Goal: Task Accomplishment & Management: Manage account settings

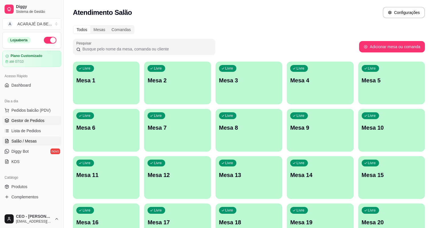
click at [30, 122] on span "Gestor de Pedidos" at bounding box center [27, 121] width 33 height 6
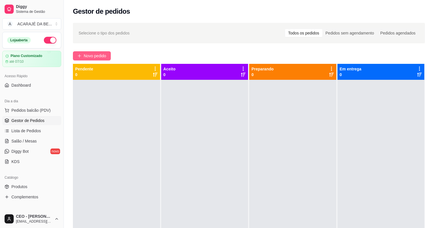
click at [101, 55] on span "Novo pedido" at bounding box center [95, 56] width 23 height 6
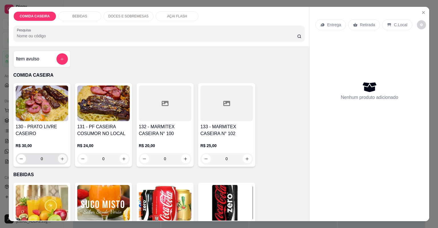
click at [62, 158] on icon "increase-product-quantity" at bounding box center [62, 159] width 4 height 4
type input "1"
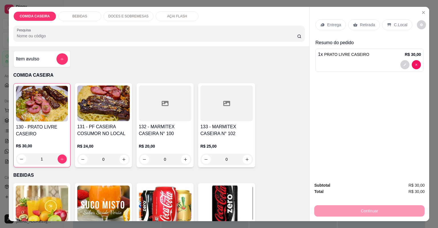
click at [395, 24] on p "C.Local" at bounding box center [400, 25] width 13 height 6
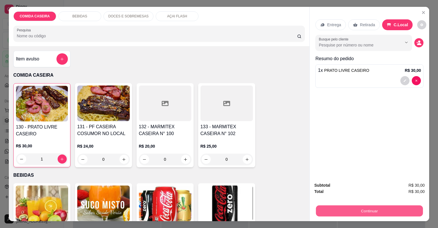
click at [375, 212] on button "Continuar" at bounding box center [369, 211] width 107 height 11
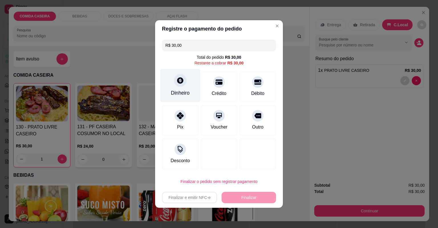
click at [189, 90] on div "Dinheiro" at bounding box center [180, 92] width 19 height 7
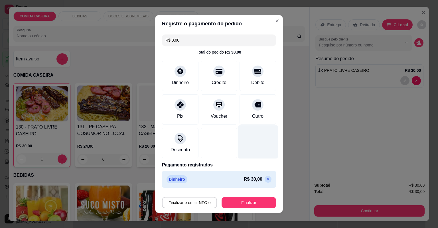
type input "R$ 0,00"
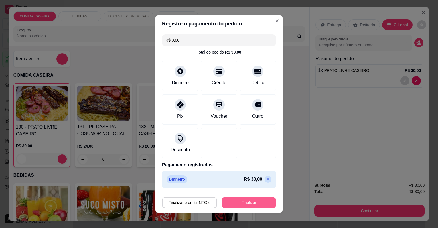
click at [263, 204] on button "Finalizar" at bounding box center [248, 202] width 54 height 11
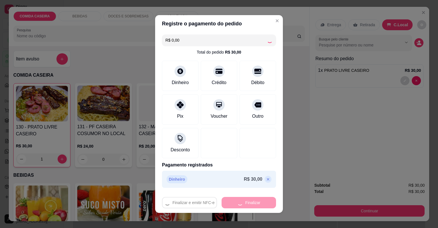
type input "0"
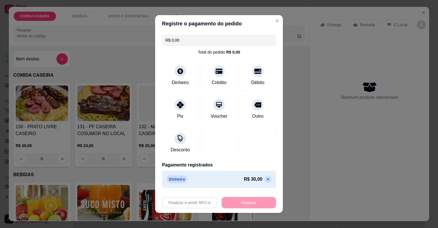
type input "-R$ 30,00"
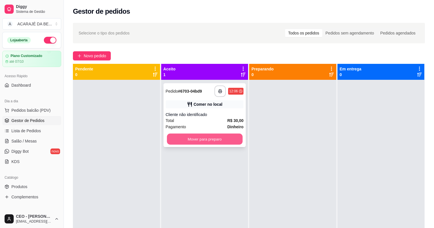
click at [221, 141] on button "Mover para preparo" at bounding box center [205, 139] width 76 height 11
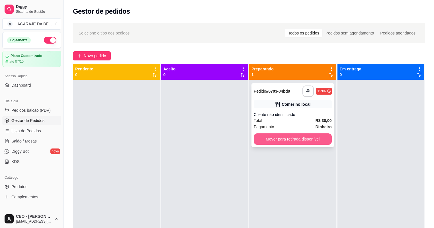
click at [289, 143] on button "Mover para retirada disponível" at bounding box center [293, 138] width 78 height 11
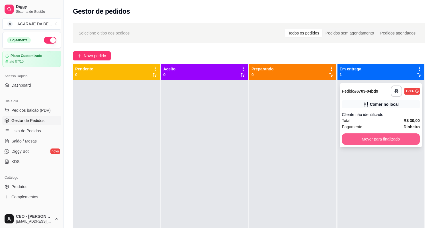
click at [352, 135] on button "Mover para finalizado" at bounding box center [381, 138] width 78 height 11
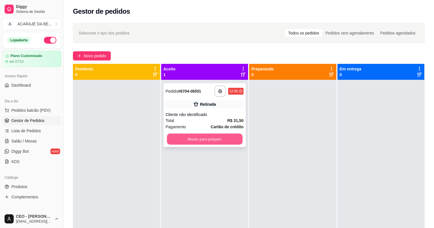
click at [228, 140] on button "Mover para preparo" at bounding box center [205, 139] width 76 height 11
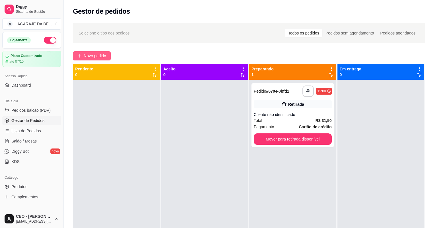
click at [107, 54] on button "Novo pedido" at bounding box center [92, 55] width 38 height 9
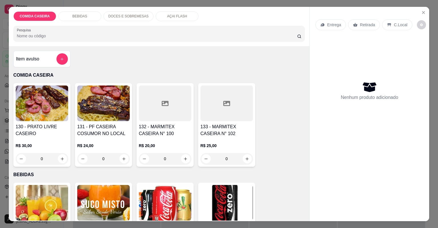
click at [181, 106] on div at bounding box center [165, 104] width 52 height 36
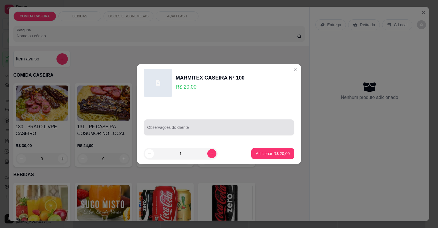
click at [191, 125] on div at bounding box center [219, 127] width 144 height 11
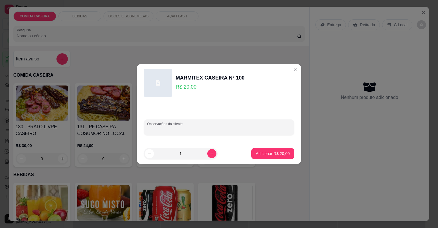
paste input "Feijão de caldo (bem pouco) Arroz Macarrão Purê de batata Bife Maionese"
type input "Feijão de caldo (bem pouco) Arroz Macarrão Purê de batata Bife Maionese"
click at [261, 155] on p "Adicionar R$ 20,00" at bounding box center [273, 154] width 34 height 6
click at [261, 155] on div "130 - PRATO LIVRE CASEIRO R$ 30,00 0 131 - PF CASEIRA COSUMOR NO LOCAL R$ 24,00…" at bounding box center [159, 125] width 292 height 84
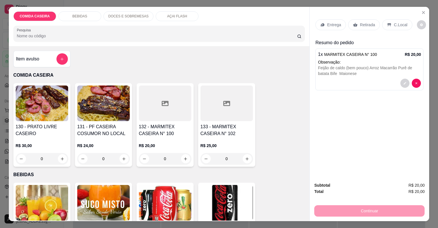
click at [331, 26] on p "Entrega" at bounding box center [334, 25] width 14 height 6
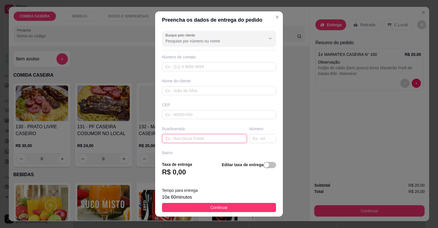
click at [215, 137] on input "text" at bounding box center [204, 138] width 85 height 9
paste input "Entregar [STREET_ADDRESS][PERSON_NAME]"
type input "Entregar [STREET_ADDRESS][PERSON_NAME]"
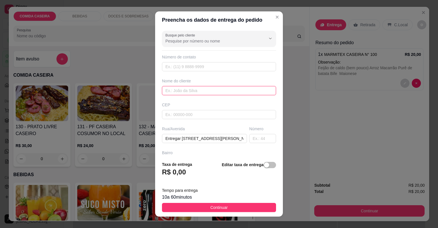
click at [216, 92] on input "text" at bounding box center [219, 90] width 114 height 9
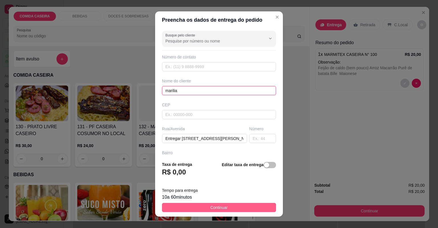
type input "marilia"
click at [225, 209] on button "Continuar" at bounding box center [219, 207] width 114 height 9
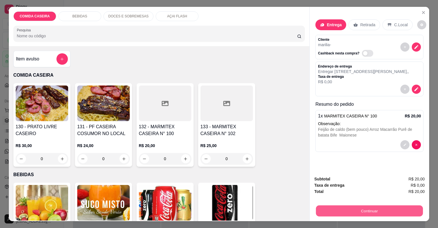
click at [323, 210] on button "Continuar" at bounding box center [369, 211] width 107 height 11
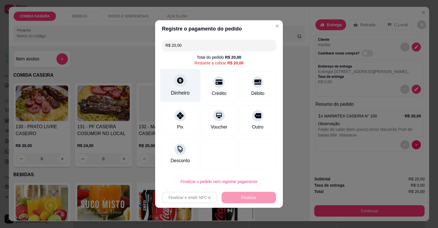
click at [186, 89] on div "Dinheiro" at bounding box center [180, 92] width 19 height 7
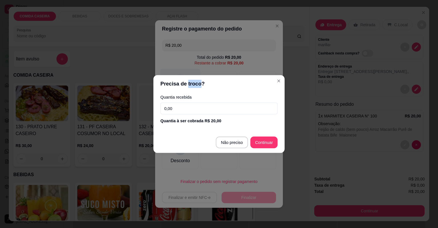
click at [186, 89] on header "Precisa de troco?" at bounding box center [218, 84] width 131 height 18
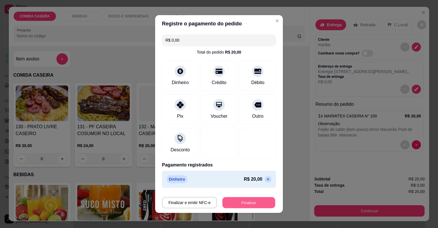
click at [236, 202] on button "Finalizar" at bounding box center [248, 202] width 53 height 11
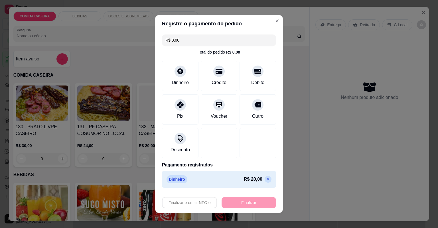
type input "-R$ 20,00"
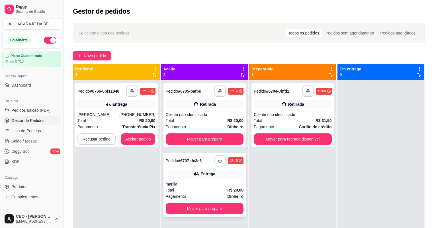
click at [215, 160] on button "button" at bounding box center [220, 160] width 11 height 11
click at [201, 139] on button "Mover para preparo" at bounding box center [205, 139] width 76 height 11
click at [201, 139] on div "Mover para preparo" at bounding box center [205, 138] width 78 height 11
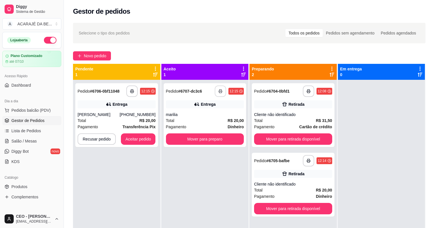
drag, startPoint x: 214, startPoint y: 159, endPoint x: 201, endPoint y: 139, distance: 24.2
click at [201, 139] on div at bounding box center [219, 139] width 151 height 1
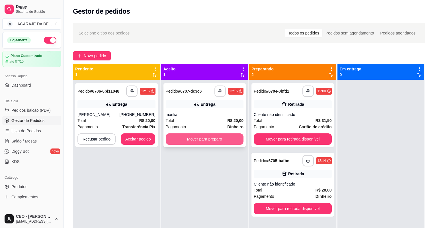
click at [194, 142] on button "Mover para preparo" at bounding box center [205, 138] width 78 height 11
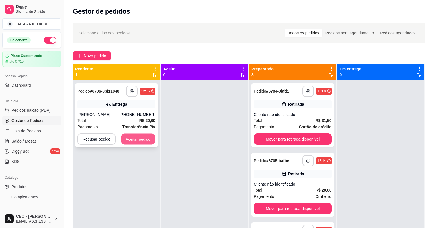
click at [128, 138] on button "Aceitar pedido" at bounding box center [138, 139] width 34 height 11
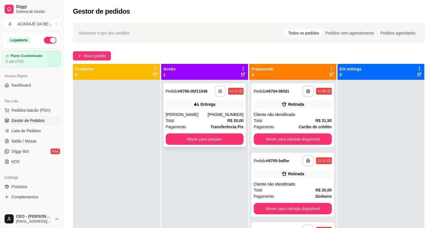
click at [221, 92] on button "button" at bounding box center [220, 91] width 11 height 11
click at [214, 139] on button "Mover para preparo" at bounding box center [205, 138] width 78 height 11
click at [214, 139] on div "Mover para preparo" at bounding box center [205, 138] width 78 height 11
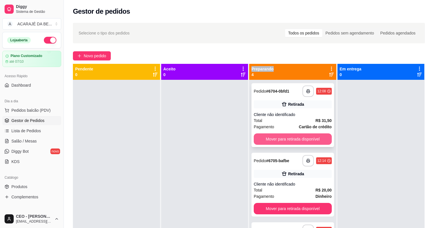
click at [279, 136] on button "Mover para retirada disponível" at bounding box center [293, 138] width 78 height 11
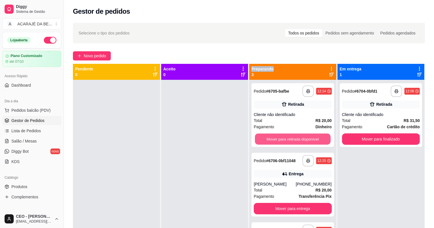
click at [277, 137] on button "Mover para retirada disponível" at bounding box center [293, 139] width 76 height 11
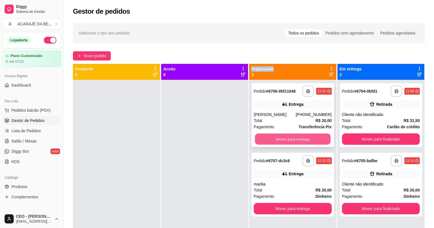
click at [274, 139] on button "Mover para entrega" at bounding box center [293, 139] width 76 height 11
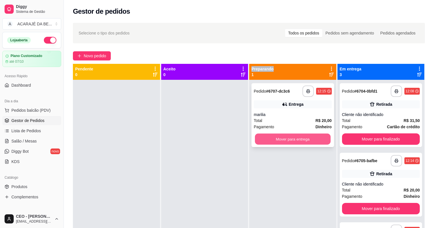
click at [283, 139] on button "Mover para entrega" at bounding box center [293, 139] width 76 height 11
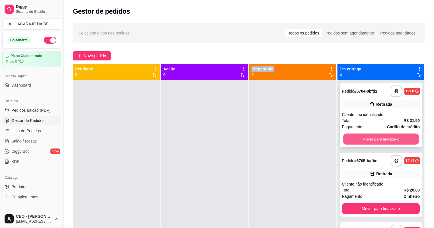
click at [363, 140] on button "Mover para finalizado" at bounding box center [381, 139] width 76 height 11
click at [363, 140] on div "Mover para finalizado" at bounding box center [381, 138] width 78 height 11
click at [357, 142] on button "Mover para finalizado" at bounding box center [381, 139] width 76 height 11
click at [357, 141] on button "Mover para finalizado" at bounding box center [381, 138] width 78 height 11
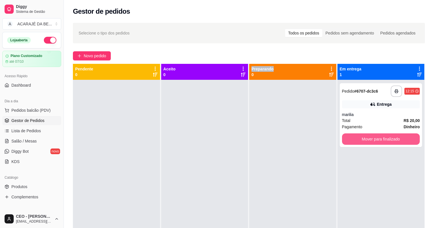
click at [357, 141] on button "Mover para finalizado" at bounding box center [381, 138] width 78 height 11
click at [357, 141] on div "Mover para finalizado" at bounding box center [381, 138] width 78 height 11
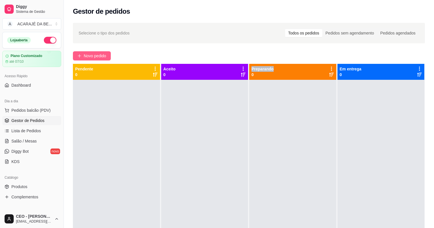
click at [96, 57] on span "Novo pedido" at bounding box center [95, 56] width 23 height 6
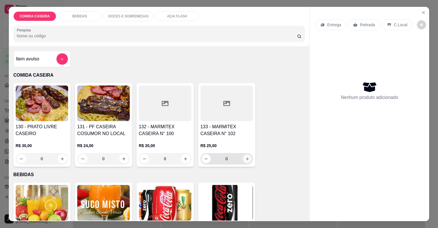
click at [243, 158] on button "increase-product-quantity" at bounding box center [247, 158] width 9 height 9
type input "1"
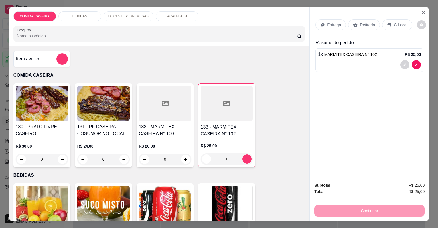
drag, startPoint x: 370, startPoint y: 23, endPoint x: 366, endPoint y: 23, distance: 4.4
click at [366, 23] on p "Retirada" at bounding box center [367, 25] width 15 height 6
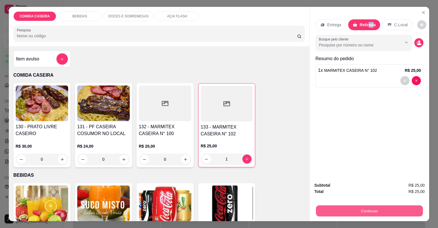
click at [351, 211] on button "Continuar" at bounding box center [369, 211] width 107 height 11
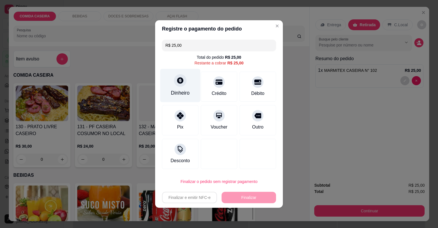
click at [180, 89] on div "Dinheiro" at bounding box center [180, 92] width 19 height 7
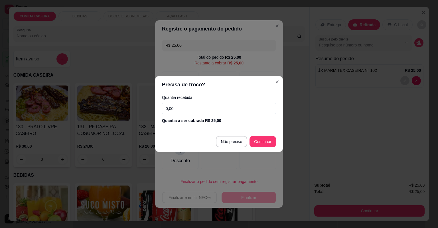
click at [271, 135] on footer "Não preciso Continuar" at bounding box center [219, 141] width 128 height 21
click at [260, 137] on footer "Não preciso Continuar" at bounding box center [219, 141] width 128 height 21
type input "R$ 0,00"
click at [259, 141] on div at bounding box center [257, 154] width 36 height 30
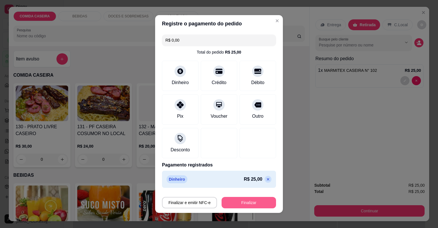
click at [251, 204] on button "Finalizar" at bounding box center [248, 202] width 54 height 11
click at [251, 204] on div "Finalizar e emitir NFC-e Finalizar" at bounding box center [219, 202] width 114 height 11
type input "0"
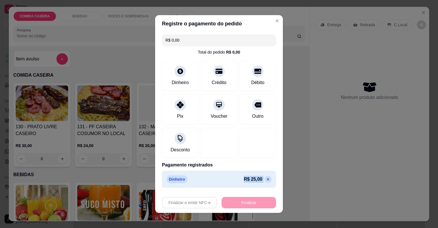
type input "-R$ 25,00"
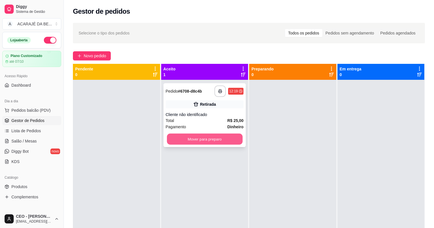
click at [204, 137] on button "Mover para preparo" at bounding box center [205, 139] width 76 height 11
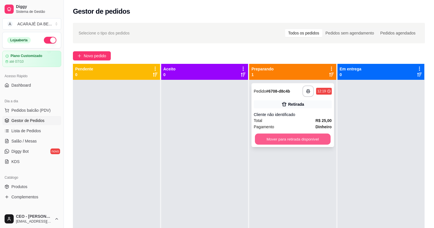
click at [305, 139] on button "Mover para retirada disponível" at bounding box center [293, 139] width 76 height 11
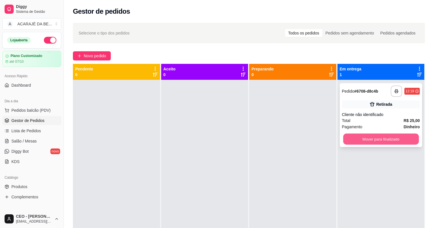
click at [345, 136] on button "Mover para finalizado" at bounding box center [381, 139] width 76 height 11
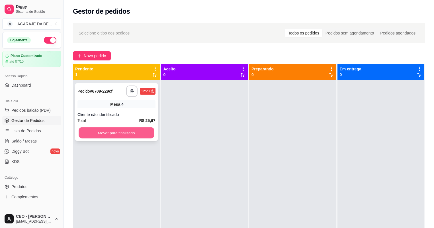
click at [131, 133] on button "Mover para finalizado" at bounding box center [117, 132] width 76 height 11
click at [119, 133] on button "Mover para finalizado" at bounding box center [117, 132] width 76 height 11
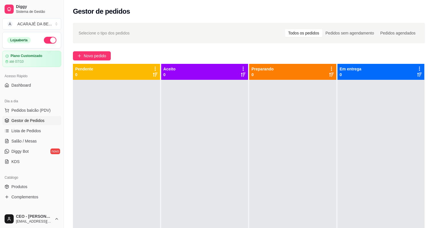
click at [86, 51] on div "Selecione o tipo dos pedidos Todos os pedidos Pedidos sem agendamento Pedidos a…" at bounding box center [249, 158] width 371 height 279
click at [104, 58] on span "Novo pedido" at bounding box center [95, 56] width 23 height 6
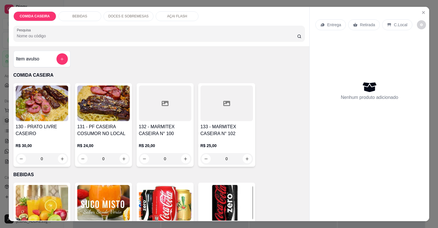
click at [225, 109] on div at bounding box center [226, 104] width 52 height 36
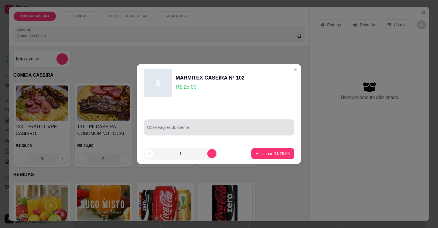
click at [191, 127] on div at bounding box center [219, 127] width 144 height 11
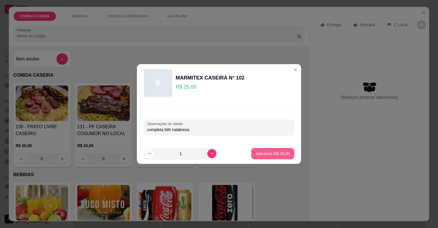
type input "completa bife calabresa"
click at [274, 153] on p "Adicionar R$ 25,00" at bounding box center [273, 154] width 34 height 6
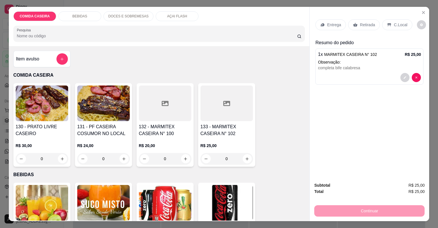
click at [335, 26] on p "Entrega" at bounding box center [334, 25] width 14 height 6
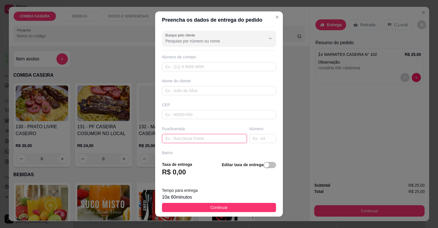
click at [210, 139] on input "text" at bounding box center [204, 138] width 85 height 9
paste input "[STREET_ADDRESS]"
type input "[STREET_ADDRESS]"
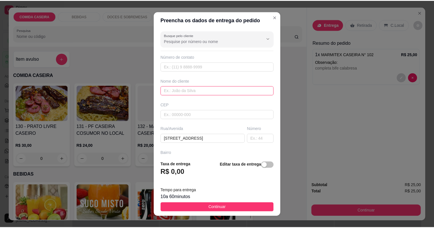
scroll to position [0, 0]
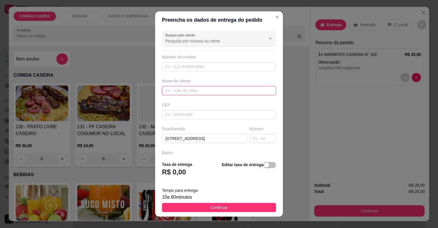
click at [209, 87] on input "text" at bounding box center [219, 90] width 114 height 9
type input "[PERSON_NAME]"
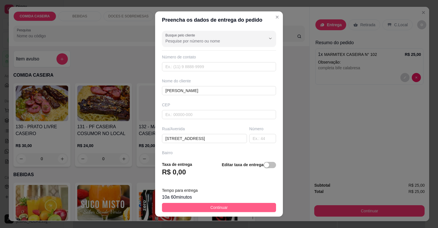
click at [227, 210] on button "Continuar" at bounding box center [219, 207] width 114 height 9
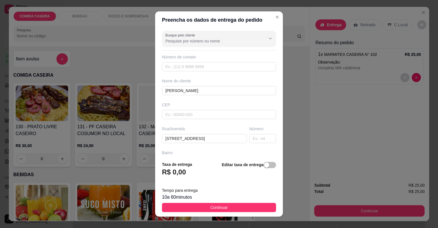
click at [227, 209] on img at bounding box center [226, 203] width 52 height 36
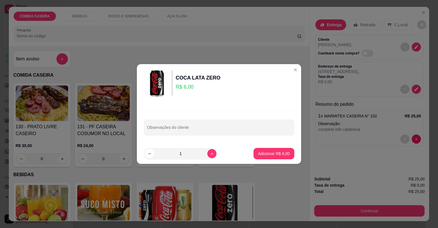
click at [278, 174] on p "BEBIDAS" at bounding box center [159, 174] width 292 height 7
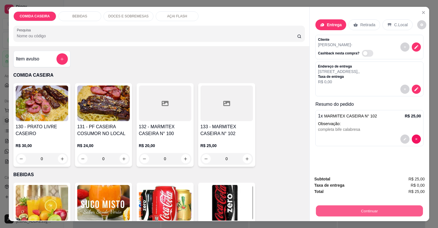
click at [363, 211] on button "Continuar" at bounding box center [369, 211] width 107 height 11
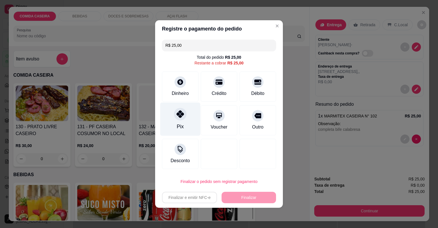
click at [187, 121] on div "Pix" at bounding box center [180, 119] width 40 height 33
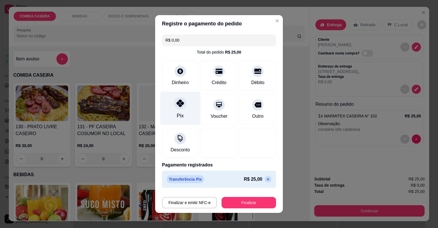
click at [187, 121] on div "Pix" at bounding box center [180, 108] width 40 height 33
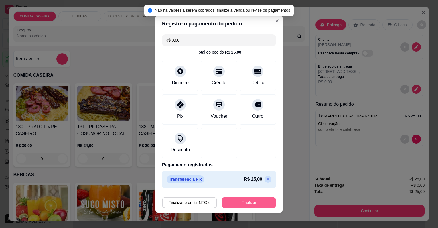
click at [262, 205] on button "Finalizar" at bounding box center [248, 202] width 54 height 11
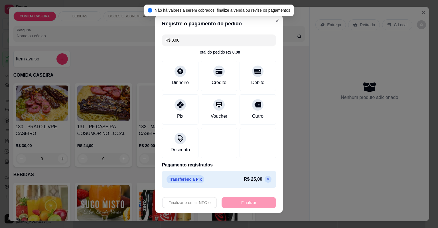
type input "-R$ 25,00"
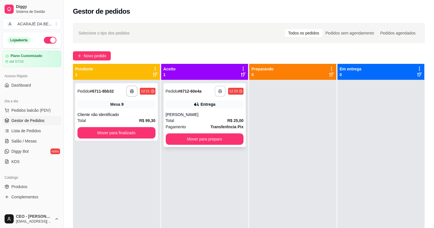
click at [220, 89] on button "button" at bounding box center [220, 91] width 11 height 11
click at [225, 145] on div "**********" at bounding box center [205, 115] width 83 height 64
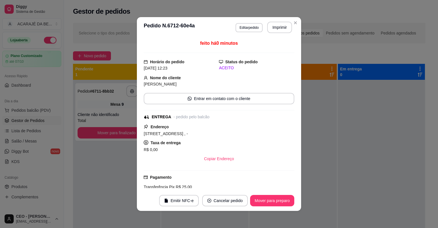
click at [106, 184] on div "**********" at bounding box center [116, 194] width 87 height 228
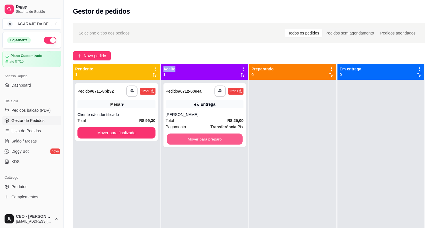
click at [186, 138] on button "Mover para preparo" at bounding box center [205, 139] width 76 height 11
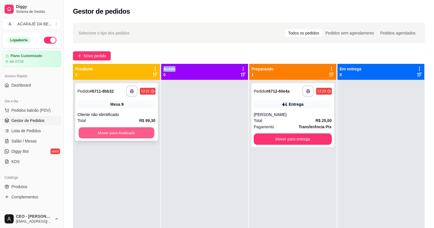
click at [144, 134] on button "Mover para finalizado" at bounding box center [117, 132] width 76 height 11
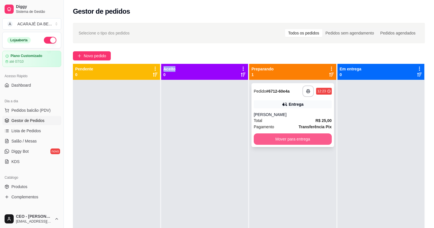
click at [277, 139] on button "Mover para entrega" at bounding box center [293, 138] width 78 height 11
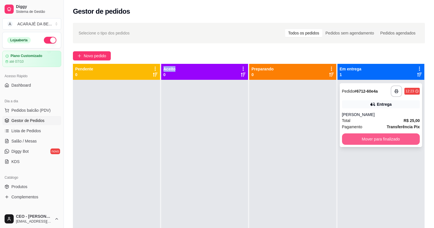
click at [358, 137] on button "Mover para finalizado" at bounding box center [381, 138] width 78 height 11
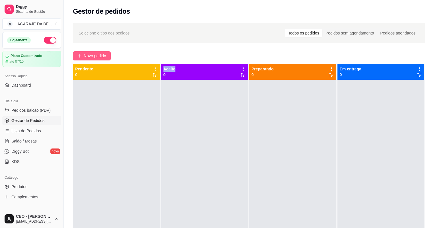
click at [87, 55] on span "Novo pedido" at bounding box center [95, 56] width 23 height 6
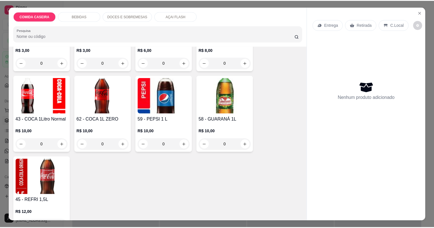
scroll to position [456, 0]
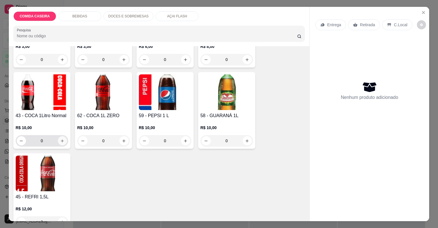
click at [65, 141] on button "increase-product-quantity" at bounding box center [62, 140] width 9 height 9
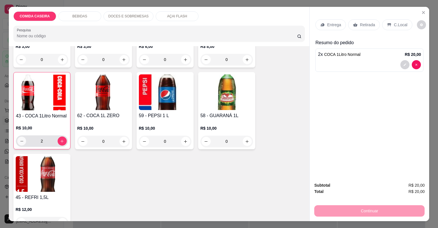
click at [21, 142] on icon "decrease-product-quantity" at bounding box center [21, 141] width 4 height 4
type input "1"
click at [327, 25] on p "Entrega" at bounding box center [334, 25] width 14 height 6
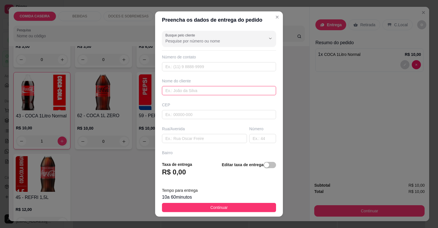
click at [201, 88] on input "text" at bounding box center [219, 90] width 114 height 9
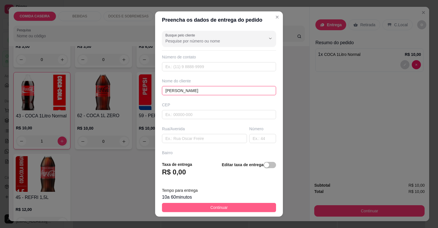
type input "[PERSON_NAME]"
click at [255, 206] on button "Continuar" at bounding box center [219, 207] width 114 height 9
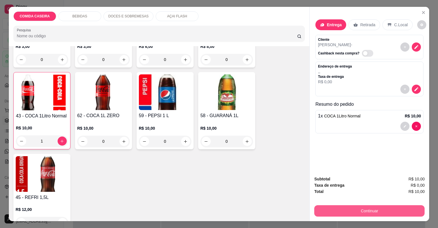
click at [352, 208] on button "Continuar" at bounding box center [369, 210] width 110 height 11
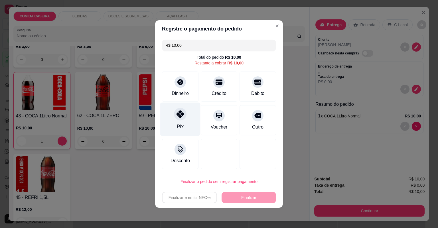
click at [180, 113] on icon at bounding box center [179, 113] width 7 height 7
type input "R$ 0,00"
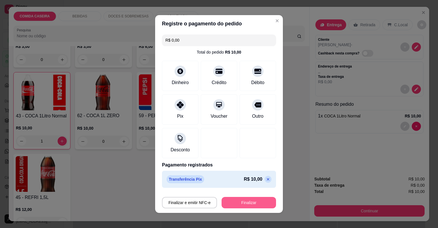
click at [259, 200] on button "Finalizar" at bounding box center [248, 202] width 54 height 11
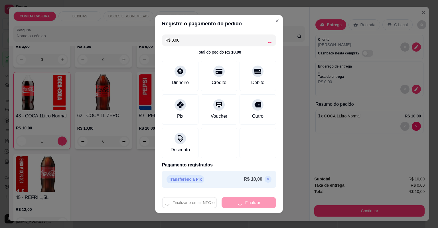
type input "0"
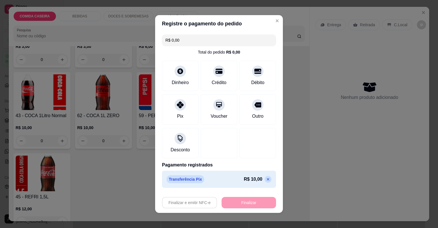
type input "-R$ 10,00"
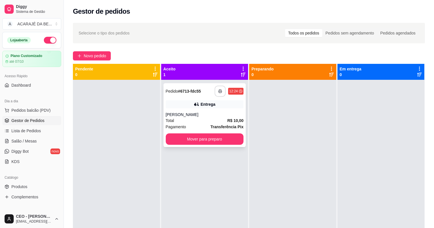
click at [220, 94] on button "button" at bounding box center [220, 91] width 11 height 11
click at [212, 144] on button "Mover para preparo" at bounding box center [205, 139] width 76 height 11
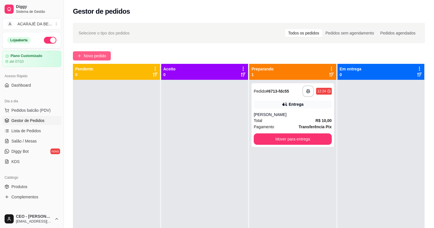
click at [101, 56] on span "Novo pedido" at bounding box center [95, 56] width 23 height 6
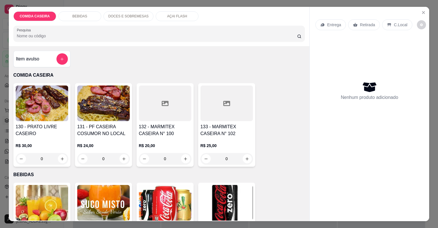
click at [168, 112] on div at bounding box center [165, 104] width 52 height 36
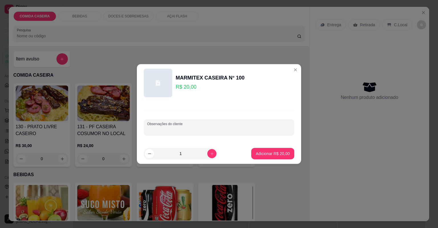
click at [206, 130] on input "Observações do cliente" at bounding box center [219, 130] width 144 height 6
paste input "Feijão tropeiro, arroz, bolinho de frango, bife ao molho, couve flor, rúcula cm…"
type input "Feijão tropeiro, arroz, bolinho de frango, bife ao molho, couve flor, rúcula cm…"
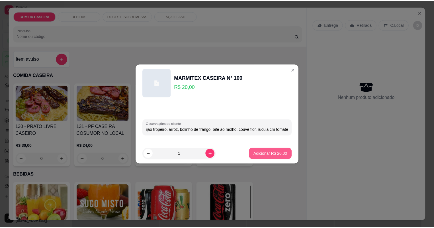
scroll to position [0, 0]
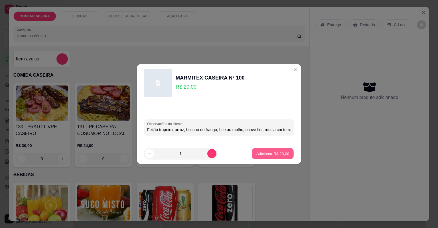
click at [282, 151] on button "Adicionar R$ 20,00" at bounding box center [273, 153] width 42 height 11
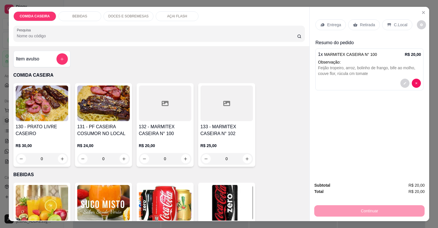
click at [334, 21] on div "Entrega" at bounding box center [330, 24] width 30 height 11
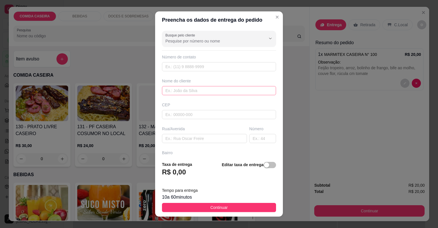
click at [194, 86] on div "Nome do cliente" at bounding box center [219, 86] width 116 height 17
click at [192, 93] on input "text" at bounding box center [219, 90] width 114 height 9
type input "fatinha"
click at [199, 138] on input "text" at bounding box center [204, 138] width 85 height 9
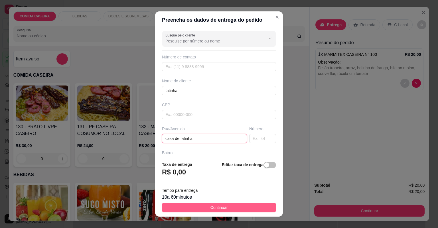
type input "casa de fatinha"
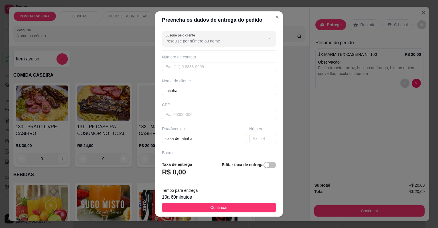
click at [210, 208] on span "Continuar" at bounding box center [218, 207] width 17 height 6
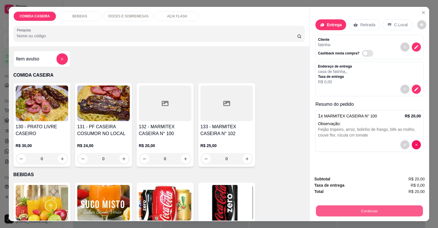
click at [353, 208] on button "Continuar" at bounding box center [369, 211] width 107 height 11
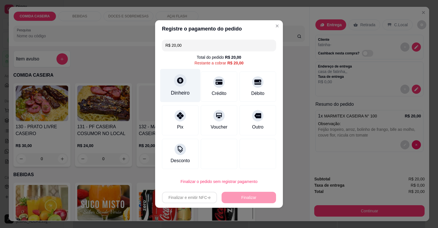
click at [187, 90] on div "Dinheiro" at bounding box center [180, 92] width 19 height 7
click at [187, 90] on header "Precisa de troco?" at bounding box center [219, 83] width 130 height 17
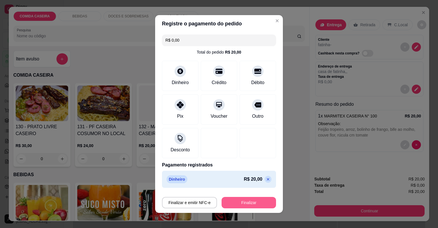
click at [256, 203] on button "Finalizar" at bounding box center [248, 202] width 54 height 11
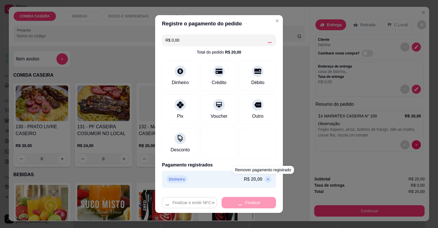
click at [256, 203] on div "Finalizar e emitir NFC-e Finalizar" at bounding box center [219, 202] width 114 height 11
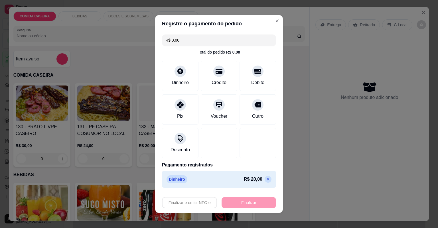
type input "-R$ 20,00"
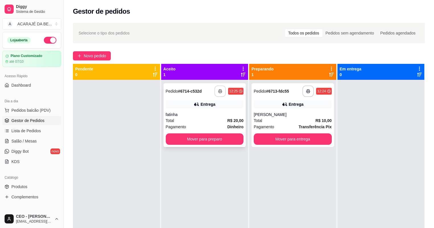
click at [215, 93] on button "button" at bounding box center [220, 91] width 11 height 11
click at [221, 143] on button "Mover para preparo" at bounding box center [205, 139] width 76 height 11
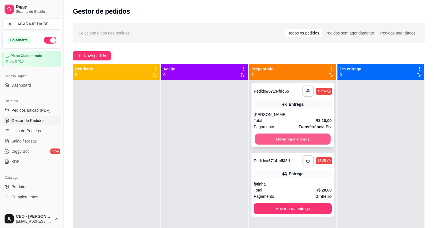
click at [293, 141] on button "Mover para entrega" at bounding box center [293, 139] width 76 height 11
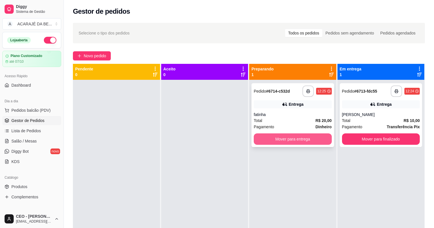
click at [294, 141] on button "Mover para entrega" at bounding box center [293, 138] width 78 height 11
click at [294, 141] on div "Mover para entrega" at bounding box center [293, 138] width 78 height 11
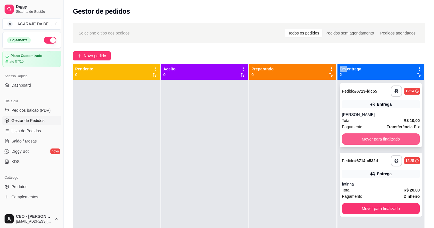
click at [366, 136] on button "Mover para finalizado" at bounding box center [381, 138] width 78 height 11
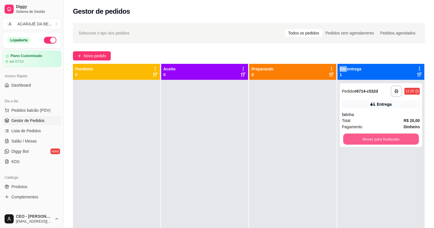
click at [366, 137] on button "Mover para finalizado" at bounding box center [381, 139] width 76 height 11
click at [366, 137] on div "Mover para finalizado" at bounding box center [381, 138] width 78 height 11
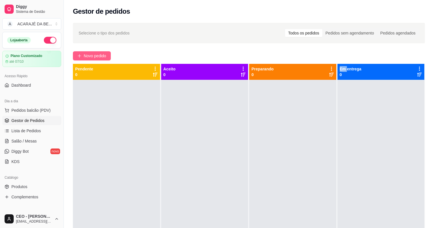
click at [90, 53] on span "Novo pedido" at bounding box center [95, 56] width 23 height 6
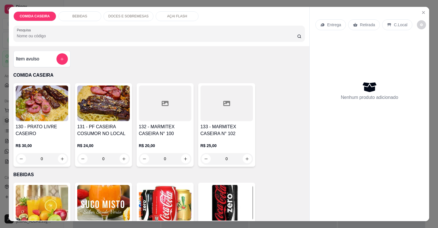
click at [231, 117] on div at bounding box center [226, 104] width 52 height 36
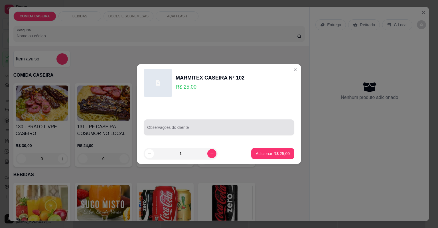
click at [222, 129] on input "Observações do cliente" at bounding box center [219, 130] width 144 height 6
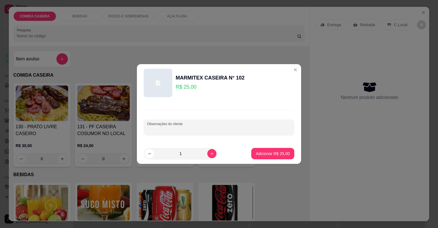
paste input "Feijão tropeiro [PERSON_NAME] Banana frita Purê de batata Farofa de banana Sala…"
type input "Feijão tropeiro [PERSON_NAME] Banana frita Purê de batata Farofa de banana Sala…"
click at [281, 154] on p "Adicionar R$ 25,00" at bounding box center [272, 153] width 33 height 5
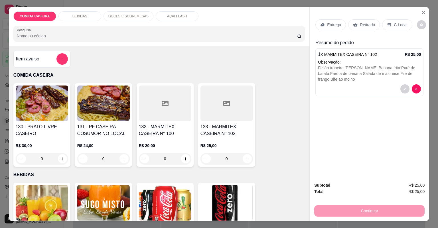
click at [158, 106] on div at bounding box center [165, 104] width 52 height 36
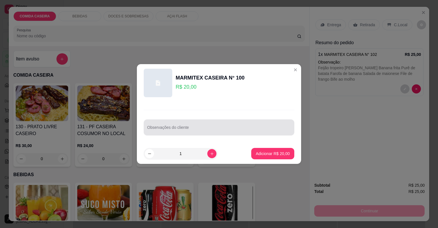
click at [226, 126] on div at bounding box center [219, 127] width 144 height 11
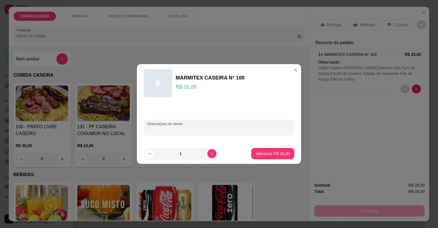
paste input "Feijão de caldo Arroz Macarrão Banana frita Purê de batata Farofa de banana Alf…"
type input "Feijão de caldo Arroz Macarrão Banana frita Purê de batata Farofa de banana Alf…"
click at [279, 154] on p "Adicionar R$ 20,00" at bounding box center [273, 154] width 34 height 6
click at [279, 154] on div "130 - PRATO LIVRE CASEIRO R$ 30,00 0 131 - PF CASEIRA COSUMOR NO LOCAL R$ 24,00…" at bounding box center [159, 125] width 292 height 84
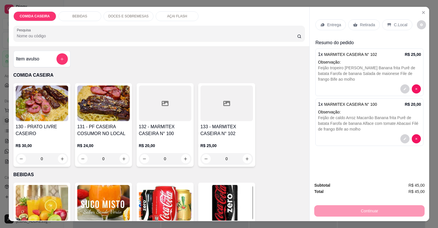
click at [170, 104] on div at bounding box center [165, 104] width 52 height 36
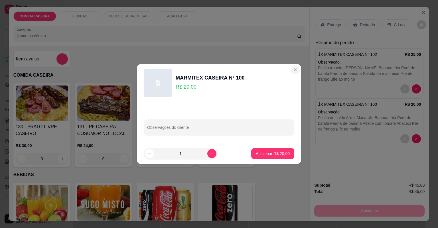
click at [292, 71] on div "Item avulso COMIDA CASEIRA 130 - PRATO LIVRE CASEIRO R$ 30,00 0 131 - PF CASEIR…" at bounding box center [159, 133] width 301 height 175
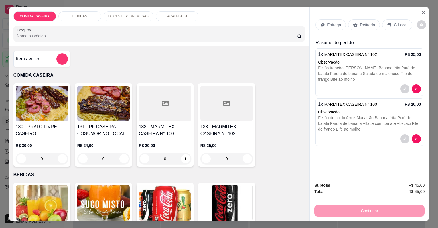
click at [230, 111] on div at bounding box center [226, 104] width 52 height 36
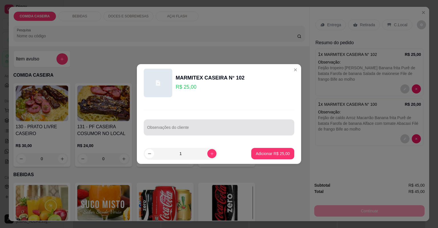
click at [249, 128] on input "Observações do cliente" at bounding box center [219, 130] width 144 height 6
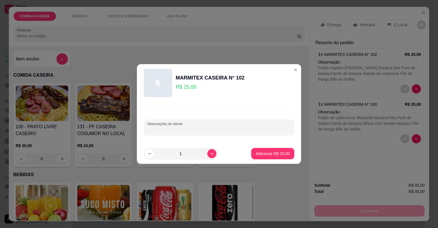
click at [249, 128] on input "Observações do cliente" at bounding box center [219, 130] width 144 height 6
paste input "Feijão tropeiro [PERSON_NAME] Couve flor Calabresa assada Filé de frango"
type input "Feijão tropeiro [PERSON_NAME] Couve flor Calabresa assada Filé de frango"
click at [279, 156] on button "Adicionar R$ 25,00" at bounding box center [273, 153] width 42 height 11
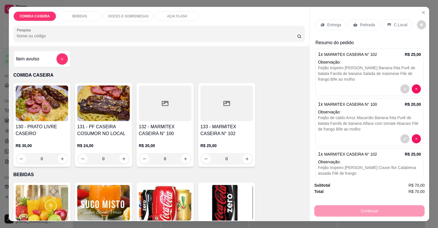
click at [339, 25] on p "Entrega" at bounding box center [334, 25] width 14 height 6
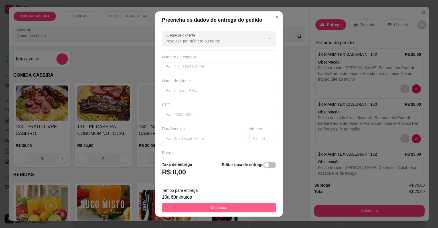
drag, startPoint x: 281, startPoint y: 228, endPoint x: 269, endPoint y: 206, distance: 24.8
click at [269, 206] on button "Continuar" at bounding box center [219, 207] width 114 height 9
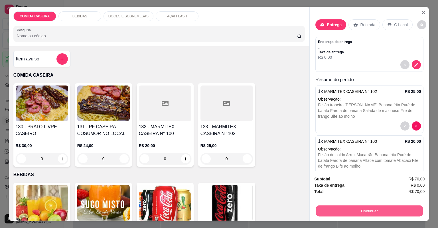
click at [337, 212] on button "Continuar" at bounding box center [369, 211] width 107 height 11
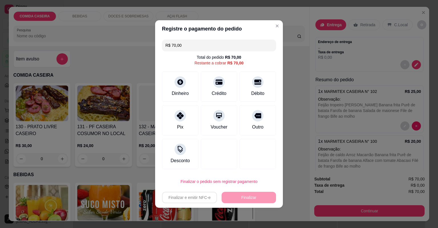
click at [320, 36] on div "Entrega Retirada C.Local Endereço de entrega , , Taxa de entrega R$ 0,00 Resumo…" at bounding box center [369, 122] width 108 height 215
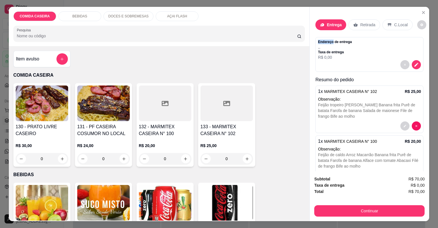
click at [336, 24] on p "Entrega" at bounding box center [334, 25] width 15 height 6
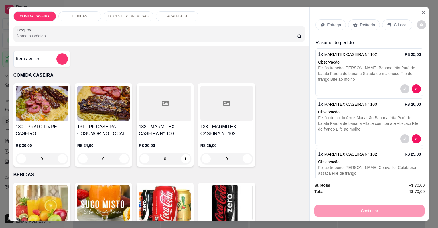
click at [336, 23] on p "Entrega" at bounding box center [334, 25] width 14 height 6
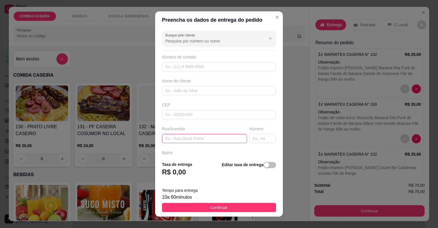
click at [204, 134] on input "text" at bounding box center [204, 138] width 85 height 9
type input "rua [PERSON_NAME] a [DEMOGRAPHIC_DATA] [DEMOGRAPHIC_DATA]"
click at [258, 138] on input "text" at bounding box center [262, 138] width 27 height 9
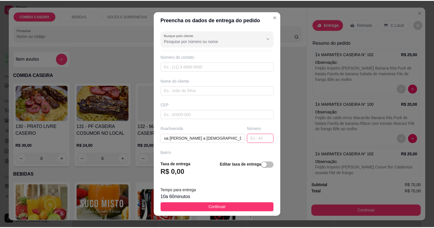
scroll to position [0, 0]
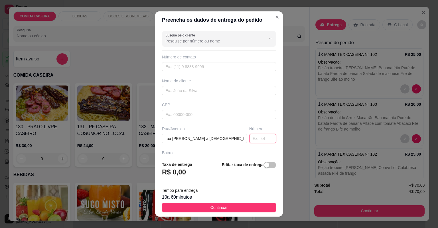
click at [258, 138] on input "text" at bounding box center [262, 138] width 27 height 9
type input "70"
click at [216, 89] on input "text" at bounding box center [219, 90] width 114 height 9
type input "maikaelle"
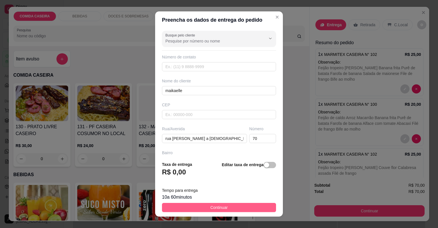
click at [265, 206] on button "Continuar" at bounding box center [219, 207] width 114 height 9
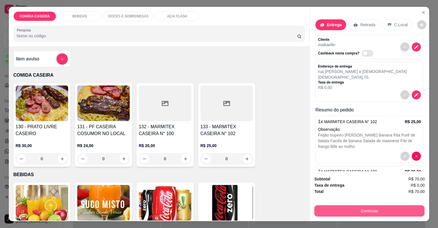
click at [338, 211] on button "Continuar" at bounding box center [369, 210] width 110 height 11
click at [361, 212] on button "Continuar" at bounding box center [369, 211] width 107 height 11
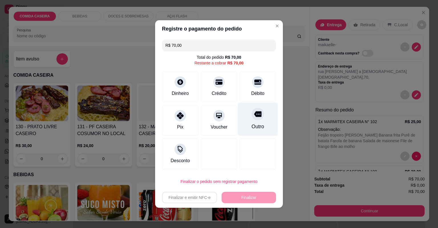
click at [246, 120] on div "Outro" at bounding box center [258, 119] width 40 height 33
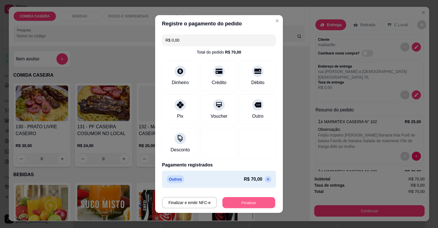
click at [242, 206] on button "Finalizar" at bounding box center [248, 202] width 53 height 11
click at [241, 206] on div "Finalizar e emitir NFC-e Finalizar" at bounding box center [219, 202] width 114 height 11
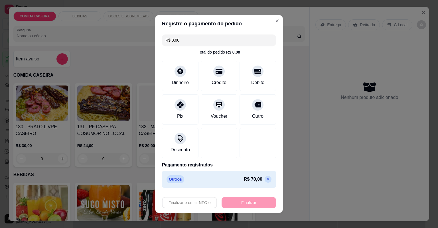
type input "-R$ 70,00"
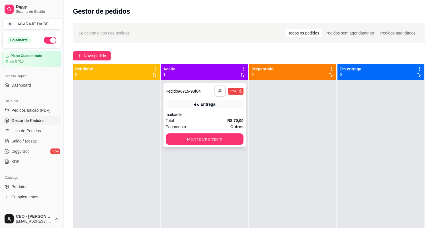
click at [217, 91] on button "button" at bounding box center [220, 91] width 11 height 11
click at [229, 137] on button "Mover para preparo" at bounding box center [205, 138] width 78 height 11
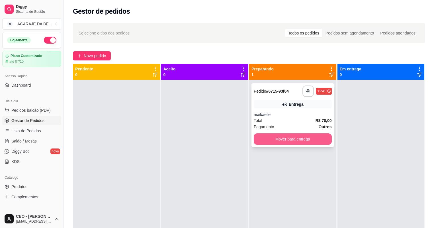
click at [309, 136] on button "Mover para entrega" at bounding box center [293, 138] width 78 height 11
click at [309, 136] on div "Mover para entrega" at bounding box center [293, 138] width 78 height 11
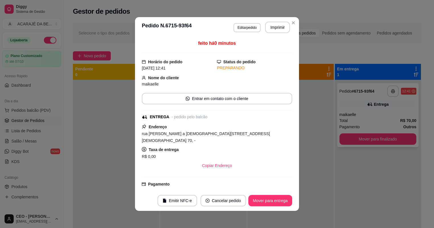
click at [359, 137] on button "Mover para finalizado" at bounding box center [378, 138] width 77 height 11
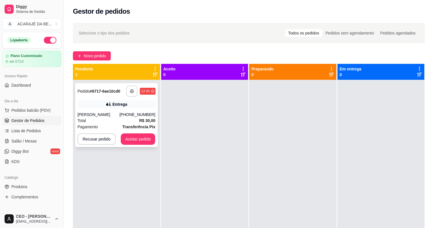
click at [129, 89] on button "button" at bounding box center [131, 91] width 11 height 11
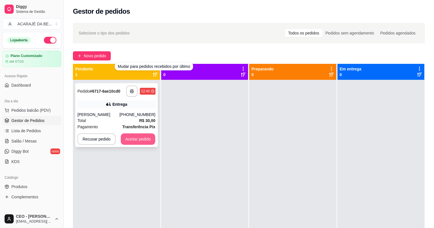
click at [147, 140] on button "Aceitar pedido" at bounding box center [138, 138] width 35 height 11
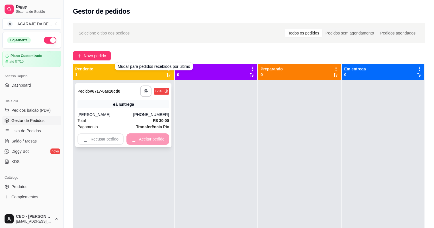
click at [147, 140] on div "Recusar pedido Aceitar pedido" at bounding box center [124, 138] width 92 height 11
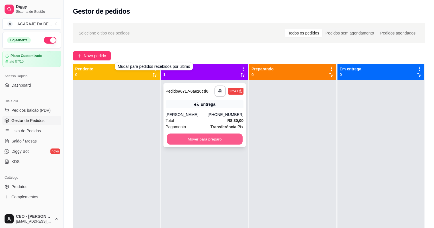
click at [221, 139] on button "Mover para preparo" at bounding box center [205, 139] width 76 height 11
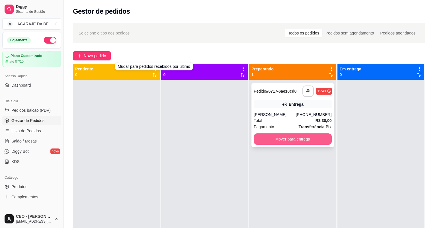
click at [295, 137] on button "Mover para entrega" at bounding box center [293, 138] width 78 height 11
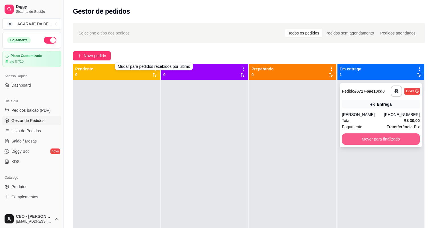
click at [370, 140] on button "Mover para finalizado" at bounding box center [381, 138] width 78 height 11
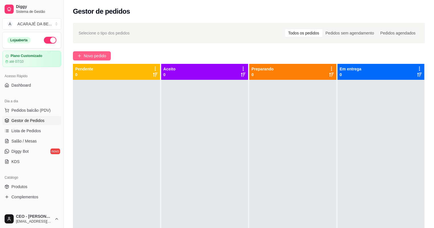
click at [107, 58] on button "Novo pedido" at bounding box center [92, 55] width 38 height 9
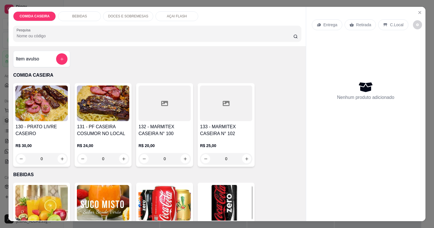
click at [168, 109] on div at bounding box center [165, 104] width 52 height 36
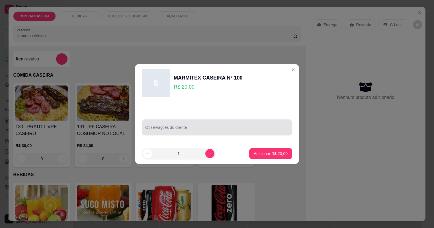
click at [222, 126] on div at bounding box center [217, 127] width 144 height 11
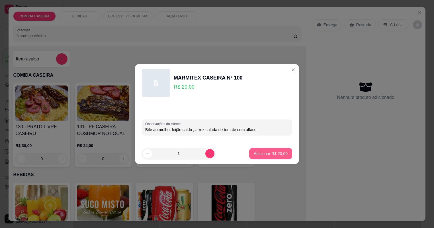
click at [262, 152] on p "Adicionar R$ 20,00" at bounding box center [271, 154] width 34 height 6
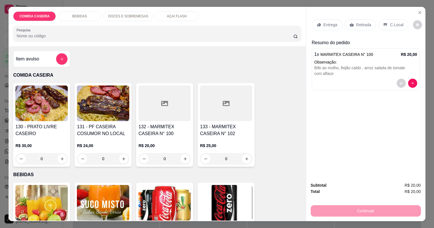
click at [335, 21] on div "Entrega" at bounding box center [327, 24] width 30 height 11
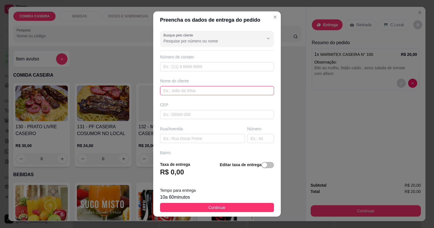
click at [216, 88] on input "text" at bounding box center [217, 90] width 114 height 9
type input "[PERSON_NAME]"
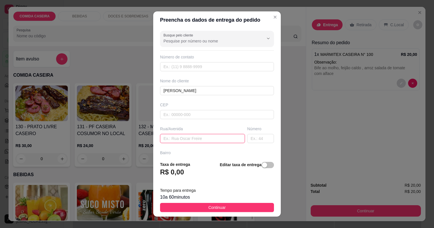
click at [219, 141] on input "text" at bounding box center [202, 138] width 85 height 9
type input "banco do br"
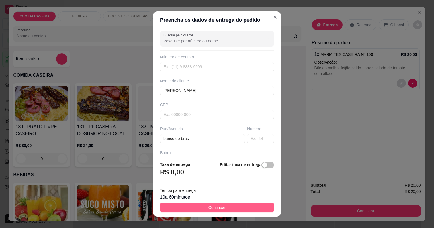
click at [240, 204] on button "Continuar" at bounding box center [217, 207] width 114 height 9
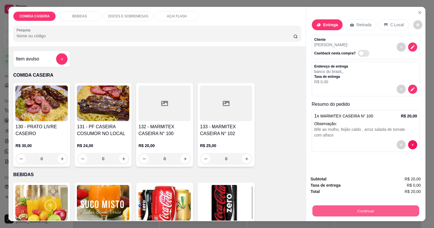
click at [364, 215] on button "Continuar" at bounding box center [365, 211] width 107 height 11
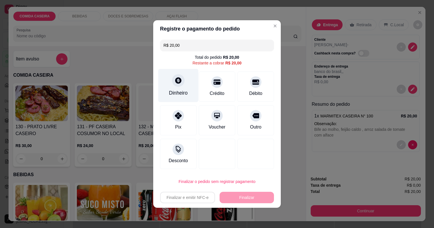
click at [189, 90] on div "Dinheiro" at bounding box center [178, 85] width 40 height 33
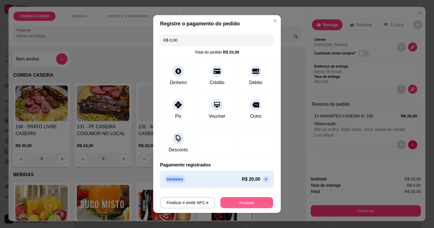
click at [254, 203] on button "Finalizar" at bounding box center [247, 202] width 53 height 11
